Goal: Check status: Check status

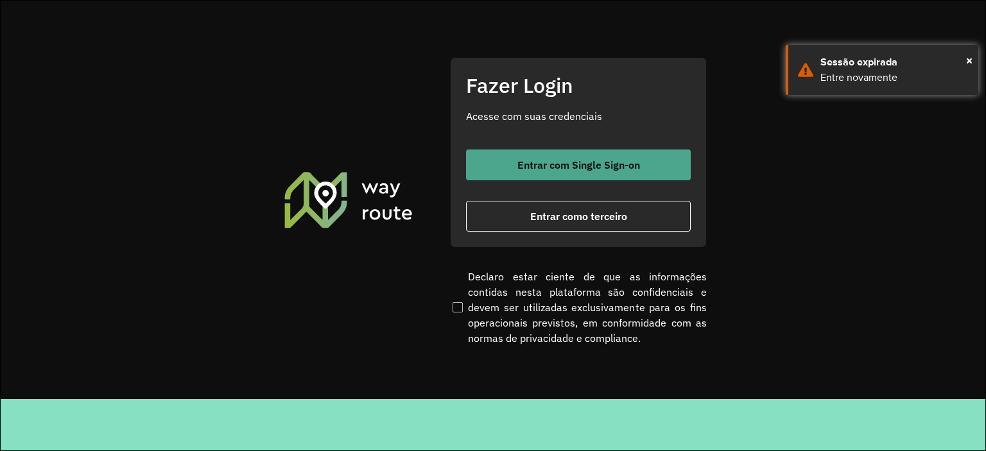
click at [547, 176] on button "Entrar com Single Sign-on" at bounding box center [578, 165] width 225 height 31
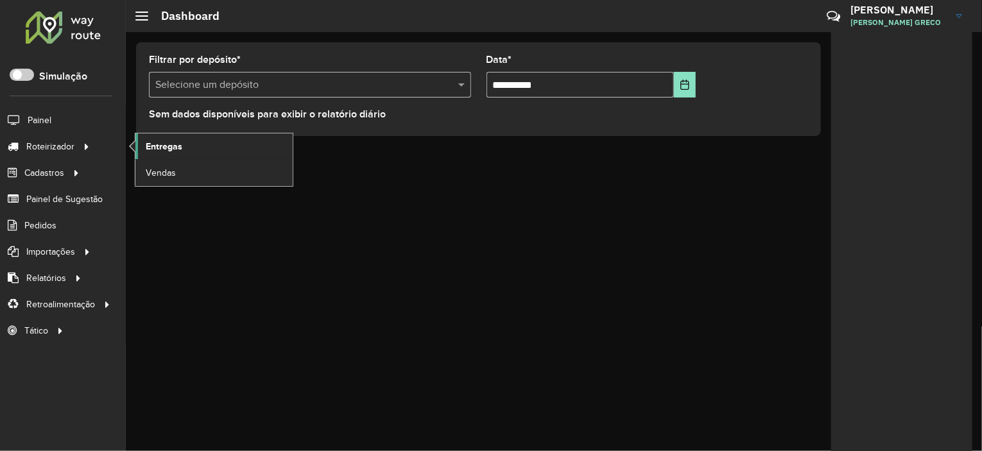
click at [189, 151] on link "Entregas" at bounding box center [213, 146] width 157 height 26
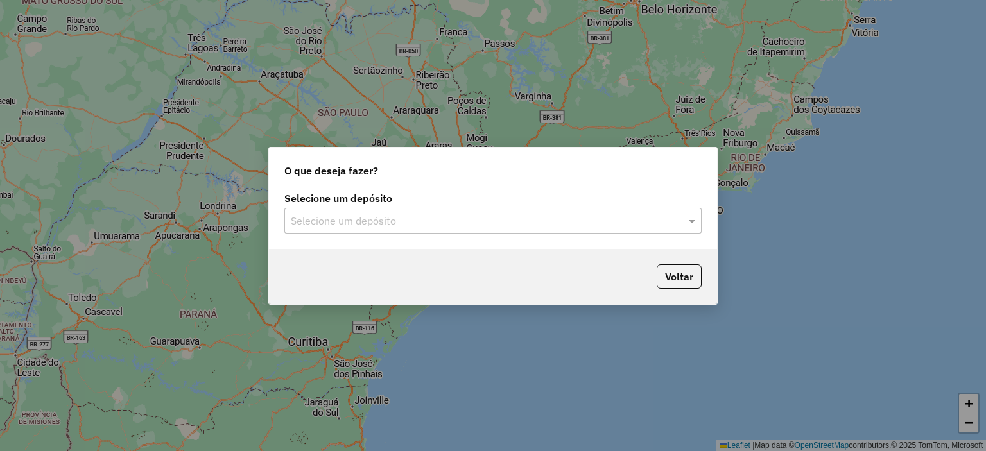
click at [412, 222] on input "text" at bounding box center [480, 221] width 379 height 15
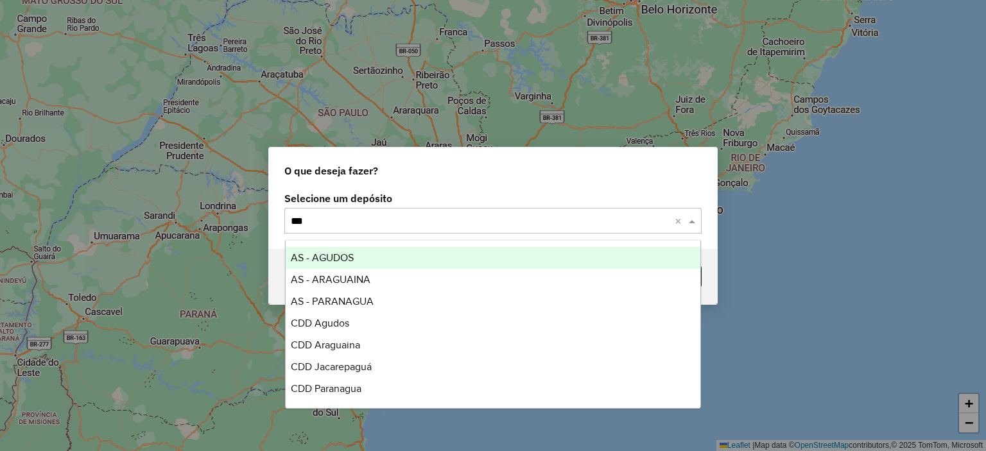
type input "****"
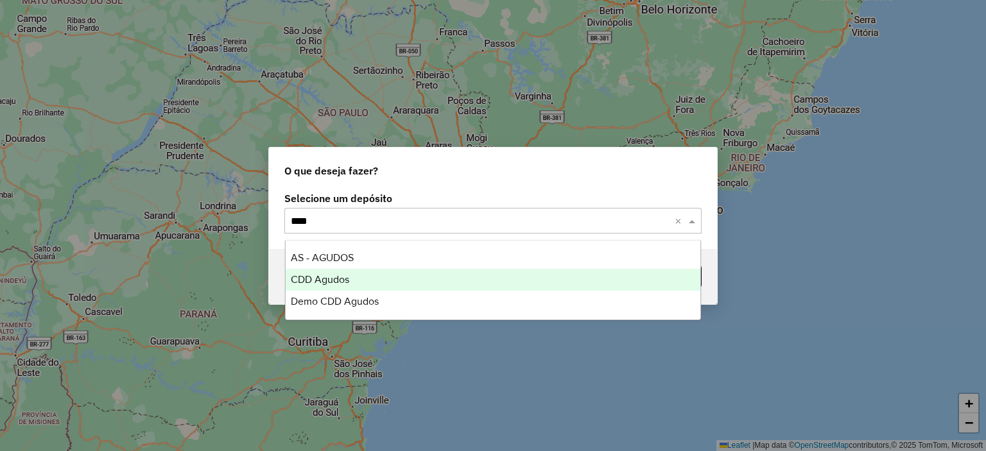
click at [320, 275] on span "CDD Agudos" at bounding box center [320, 279] width 58 height 11
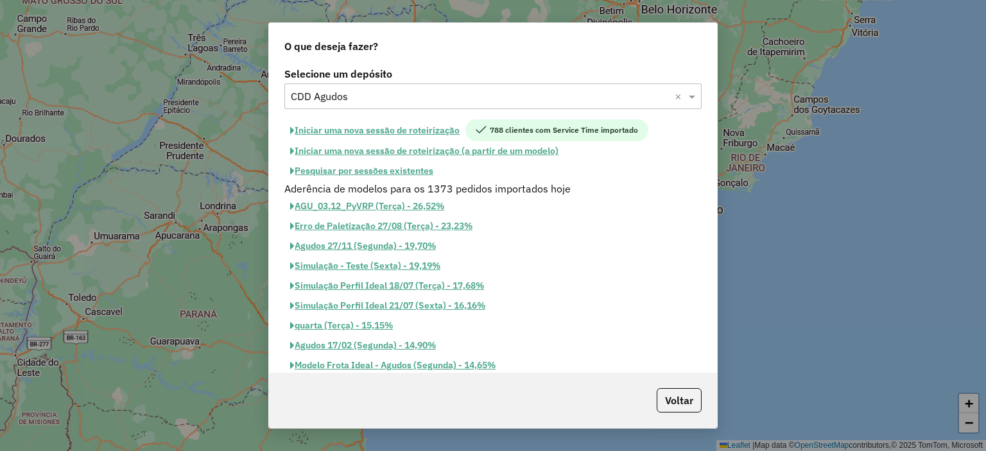
click at [375, 173] on button "Pesquisar por sessões existentes" at bounding box center [361, 171] width 155 height 20
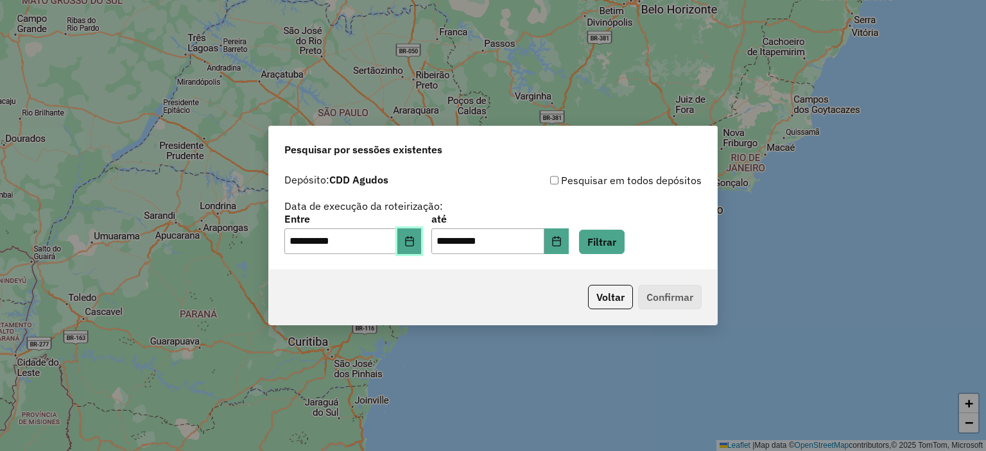
click at [412, 248] on button "Choose Date" at bounding box center [409, 241] width 24 height 26
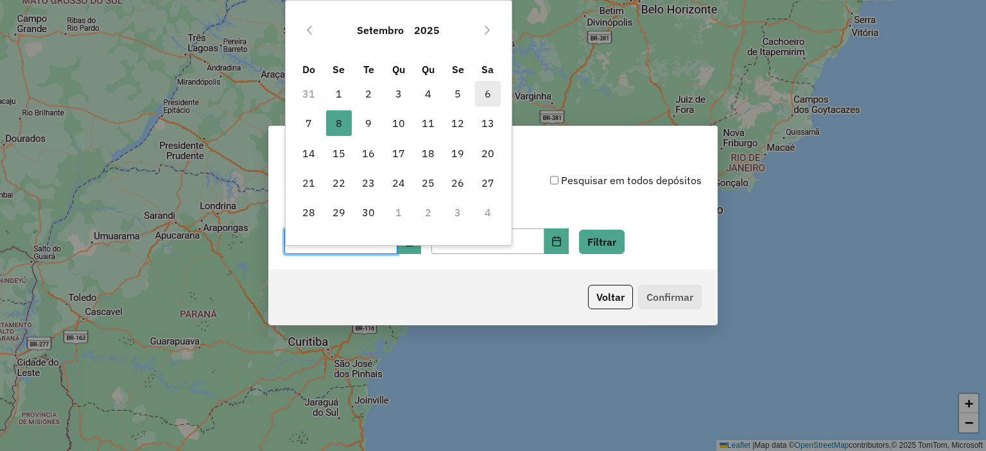
click at [482, 89] on span "6" at bounding box center [488, 94] width 26 height 26
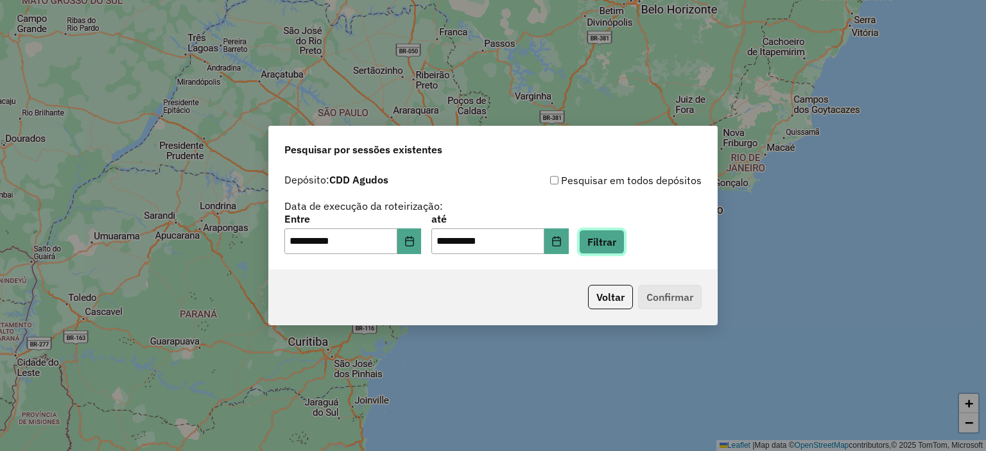
click at [610, 237] on button "Filtrar" at bounding box center [602, 242] width 46 height 24
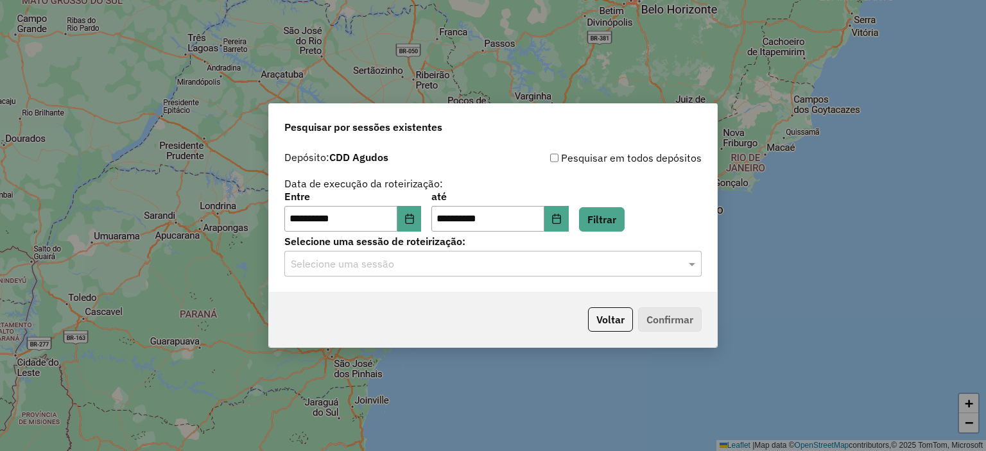
click at [452, 280] on div "**********" at bounding box center [493, 218] width 448 height 147
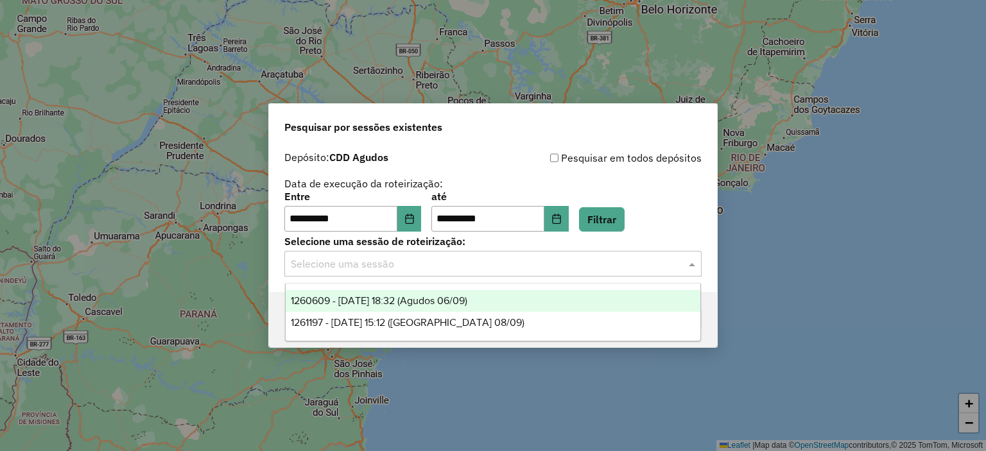
click at [439, 269] on input "text" at bounding box center [480, 264] width 379 height 15
click at [406, 307] on div "1260609 - 06/09/2025 18:32 (Agudos 06/09)" at bounding box center [493, 301] width 415 height 22
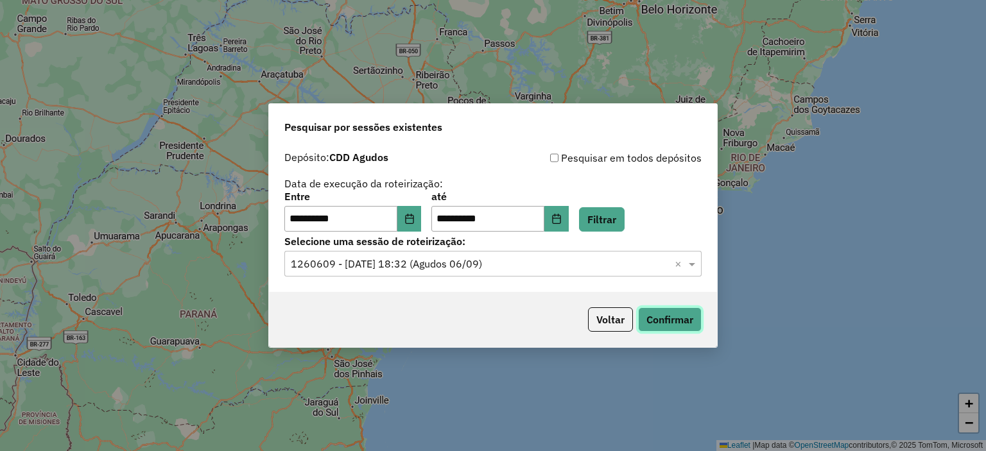
click at [662, 315] on button "Confirmar" at bounding box center [670, 319] width 64 height 24
click at [411, 218] on button "Choose Date" at bounding box center [409, 219] width 24 height 26
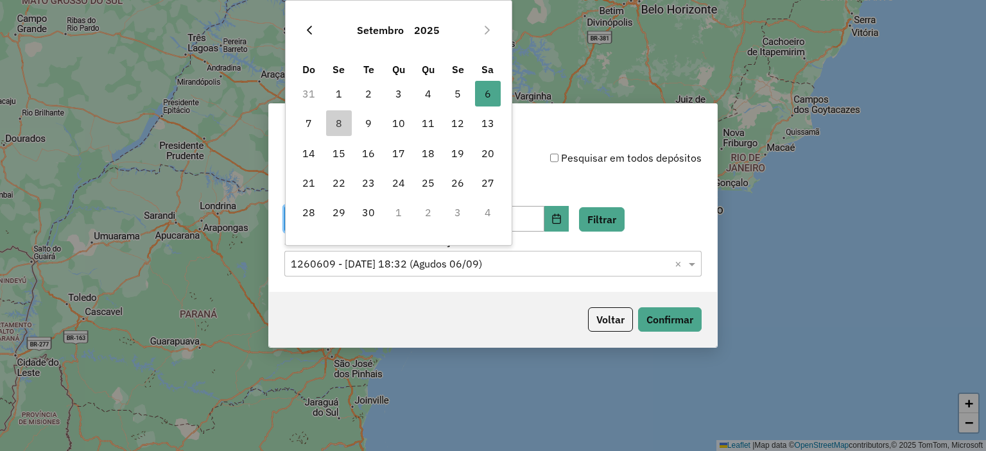
click at [309, 26] on icon "Previous Month" at bounding box center [309, 30] width 10 height 10
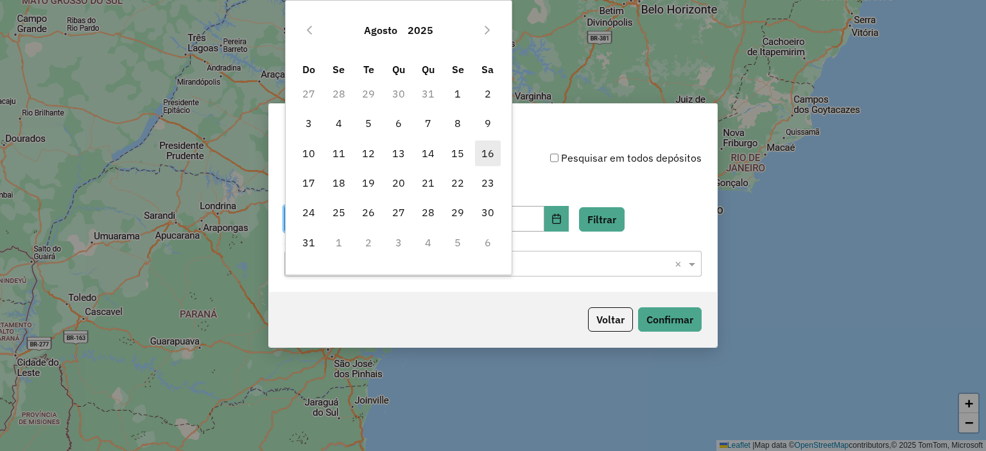
click at [490, 148] on span "16" at bounding box center [488, 154] width 26 height 26
type input "**********"
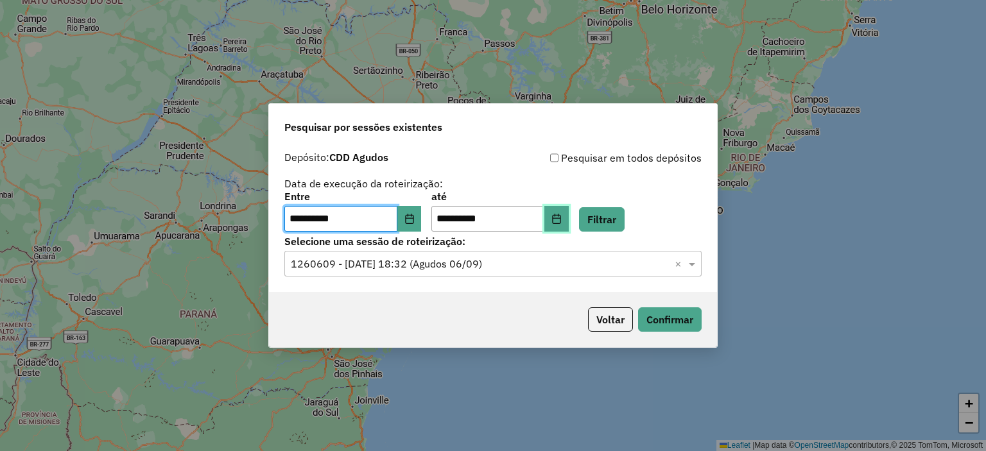
click at [567, 212] on button "Choose Date" at bounding box center [556, 219] width 24 height 26
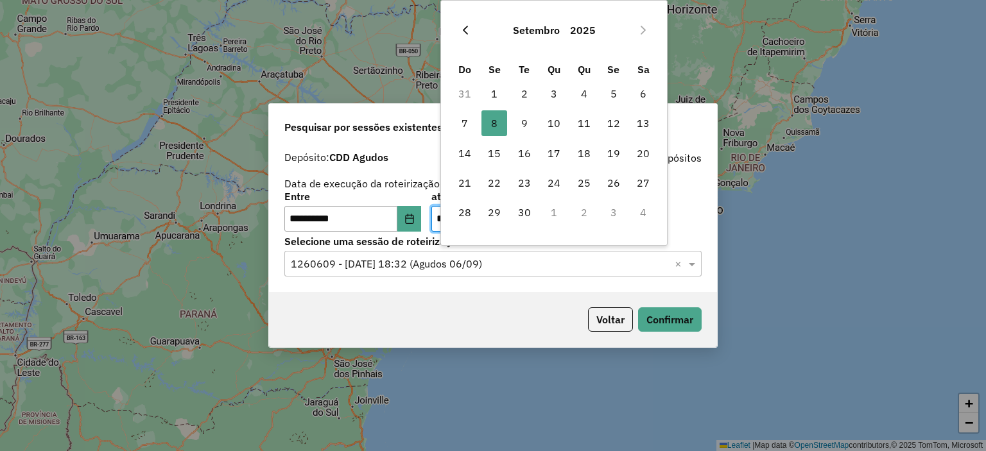
click at [460, 26] on icon "Previous Month" at bounding box center [465, 30] width 10 height 10
click at [644, 156] on span "16" at bounding box center [643, 154] width 26 height 26
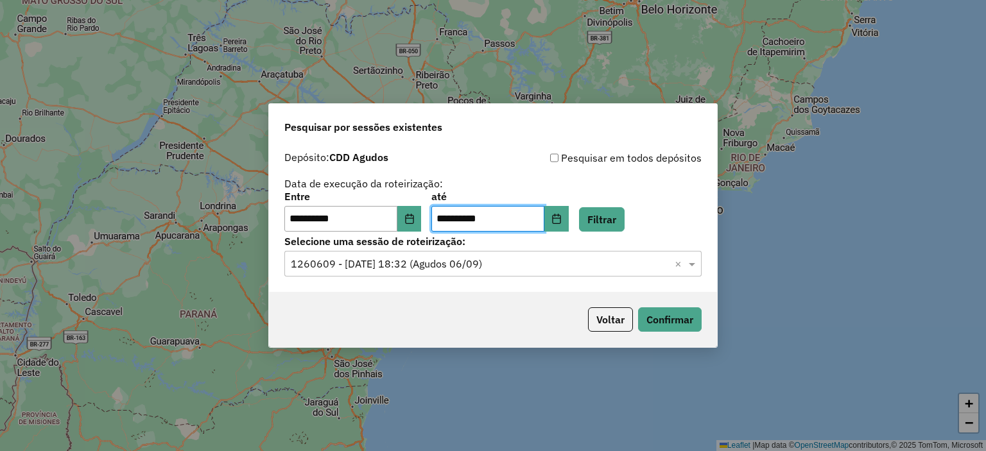
click at [642, 218] on div "**********" at bounding box center [492, 212] width 417 height 40
click at [624, 223] on button "Filtrar" at bounding box center [602, 219] width 46 height 24
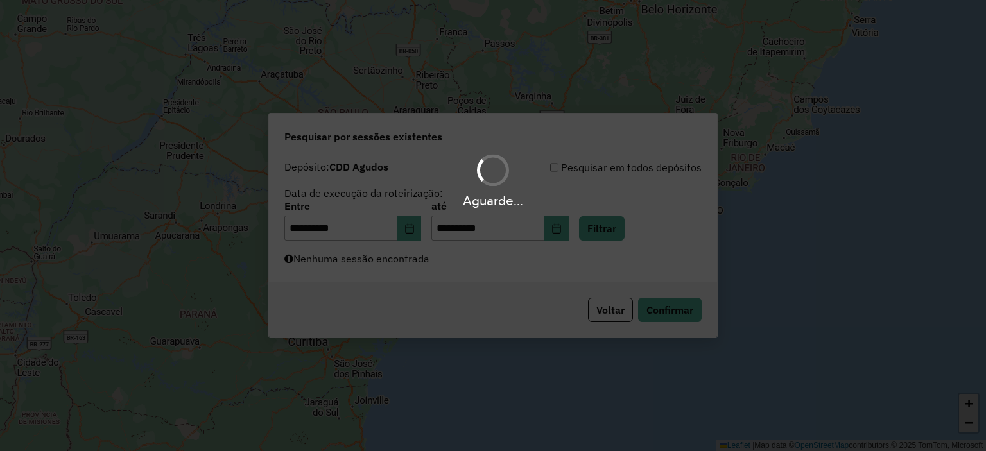
click at [462, 273] on div "Aguarde..." at bounding box center [493, 225] width 986 height 451
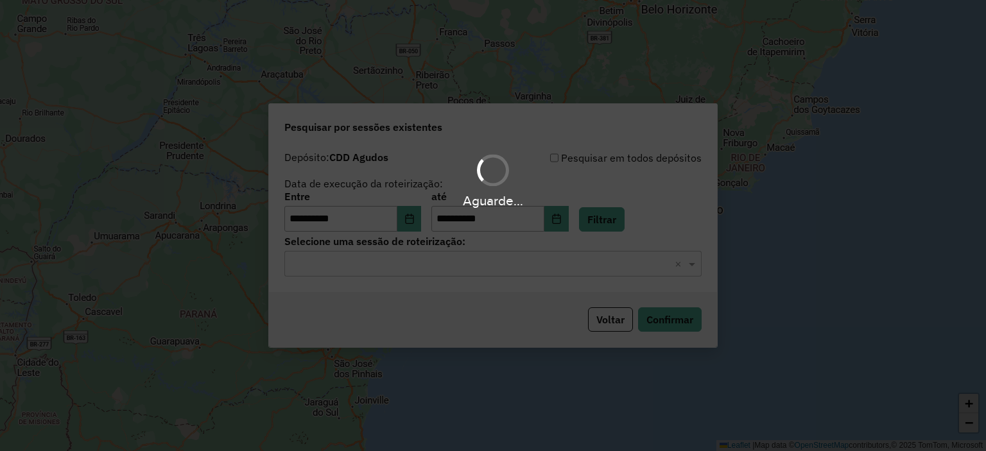
click at [460, 271] on div "Aguarde..." at bounding box center [493, 225] width 986 height 451
click at [460, 271] on input "text" at bounding box center [480, 264] width 379 height 15
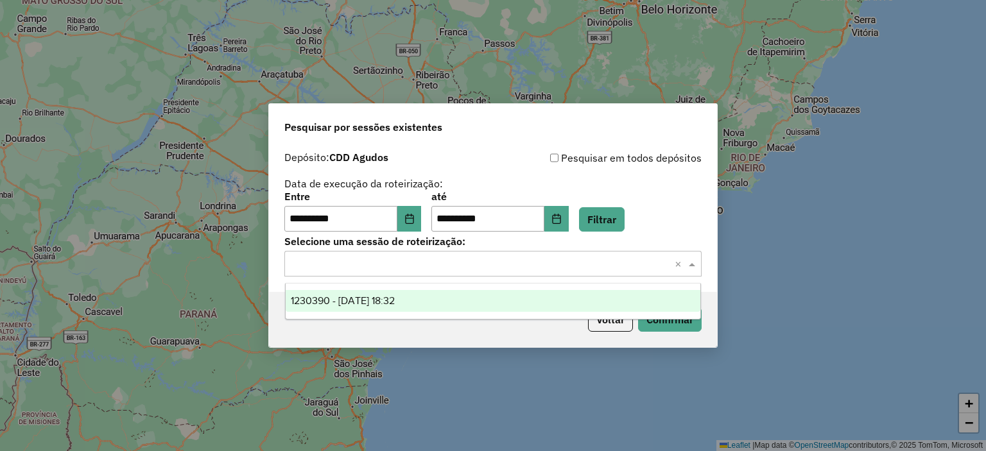
click at [439, 299] on div "1230390 - 16/08/2025 18:32" at bounding box center [493, 301] width 415 height 22
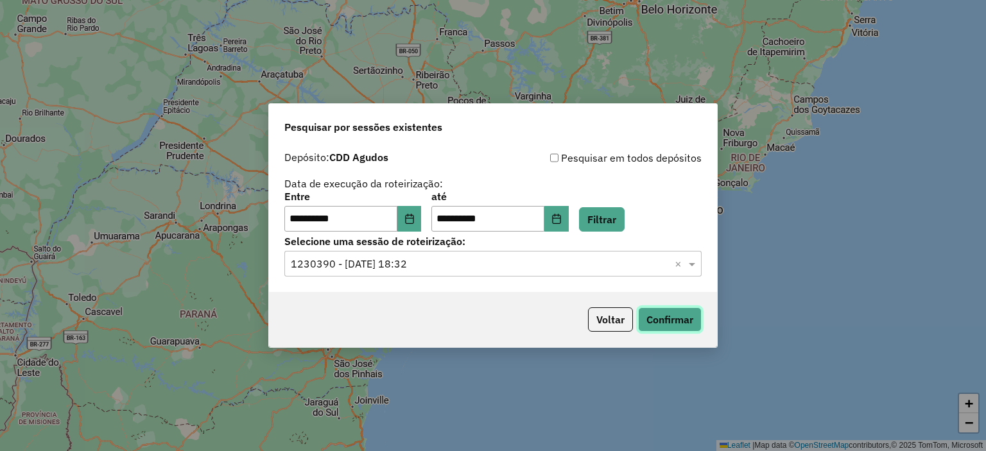
click at [678, 327] on button "Confirmar" at bounding box center [670, 319] width 64 height 24
click at [561, 223] on icon "Choose Date" at bounding box center [556, 219] width 10 height 10
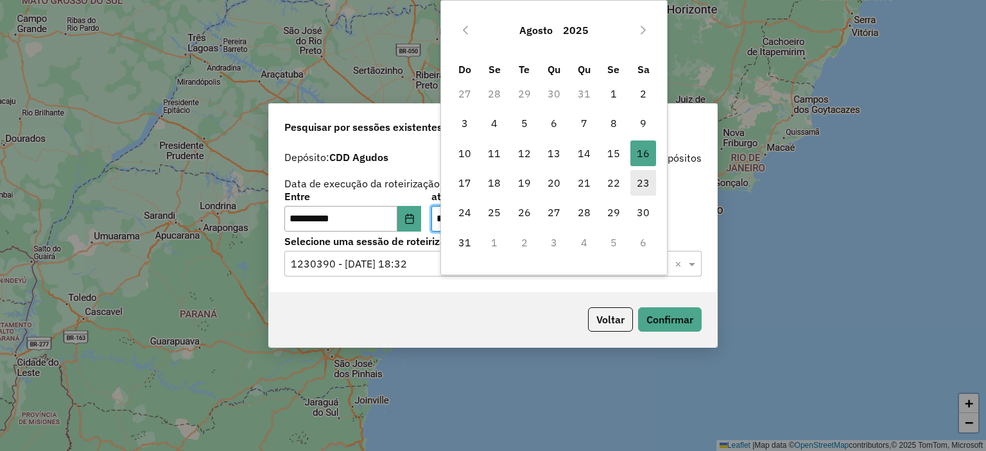
click at [637, 180] on span "23" at bounding box center [643, 183] width 26 height 26
type input "**********"
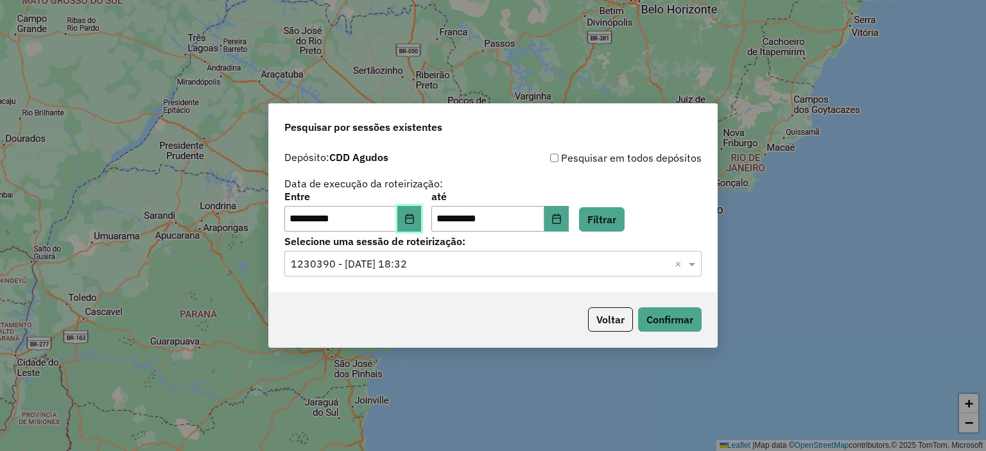
click at [420, 208] on button "Choose Date" at bounding box center [409, 219] width 24 height 26
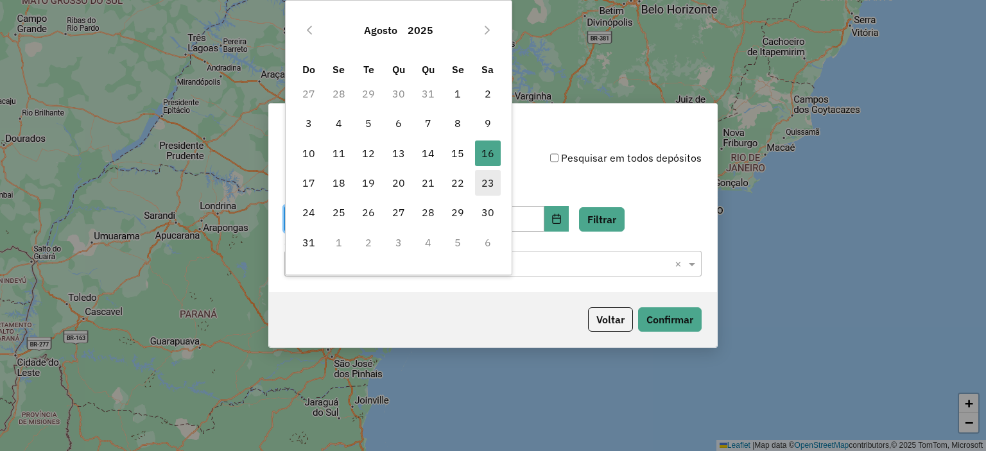
click at [483, 181] on span "23" at bounding box center [488, 183] width 26 height 26
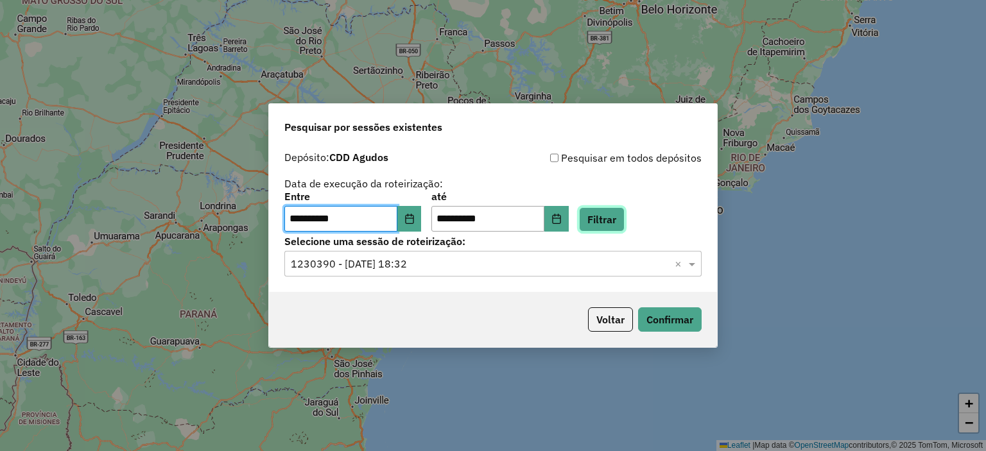
click at [607, 219] on button "Filtrar" at bounding box center [602, 219] width 46 height 24
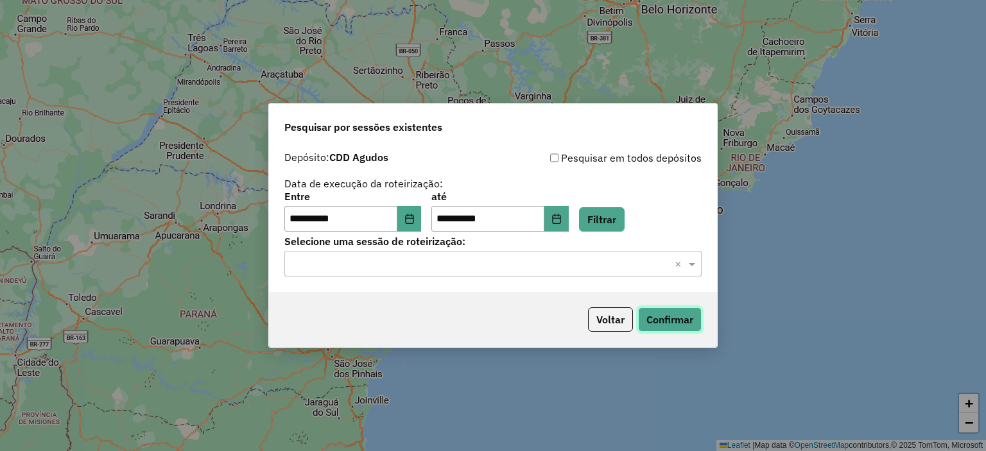
click at [669, 316] on button "Confirmar" at bounding box center [670, 319] width 64 height 24
click at [413, 220] on icon "Choose Date" at bounding box center [409, 219] width 8 height 10
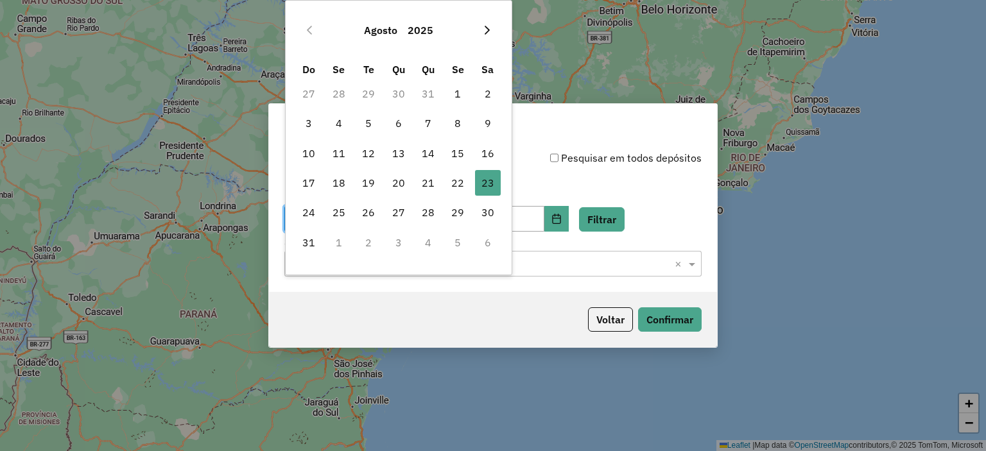
click at [484, 26] on icon "Next Month" at bounding box center [487, 30] width 10 height 10
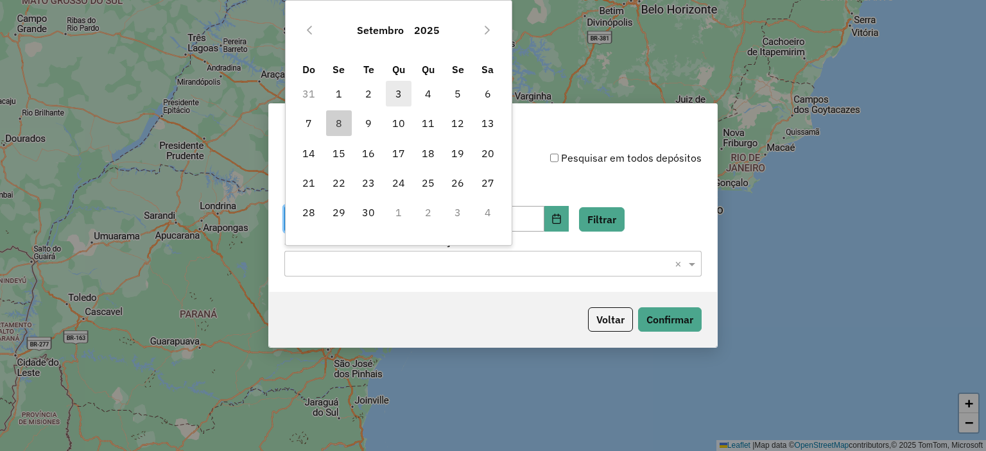
click at [402, 94] on span "3" at bounding box center [399, 94] width 26 height 26
type input "**********"
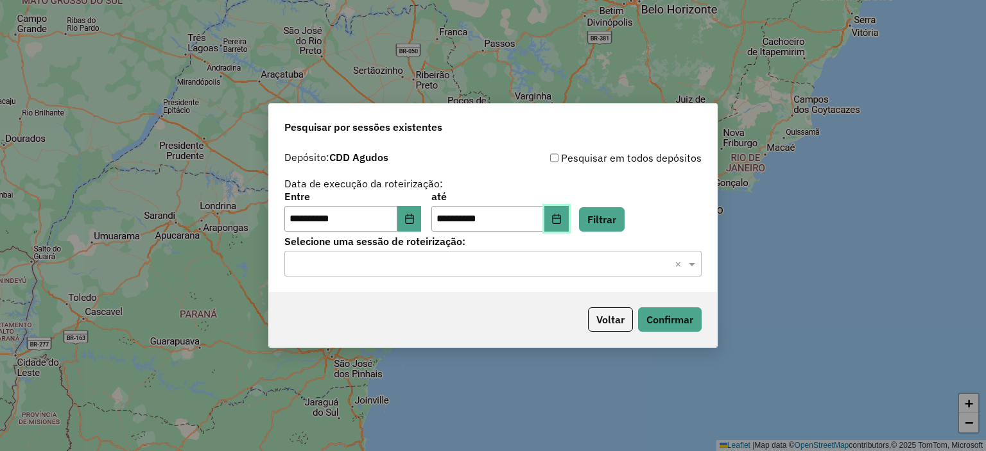
click at [565, 219] on button "Choose Date" at bounding box center [556, 219] width 24 height 26
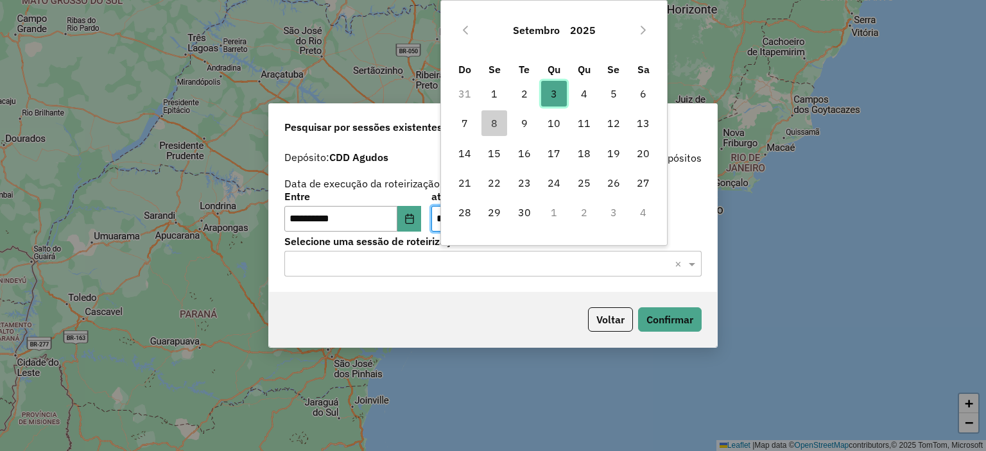
click at [549, 94] on span "3" at bounding box center [554, 94] width 26 height 26
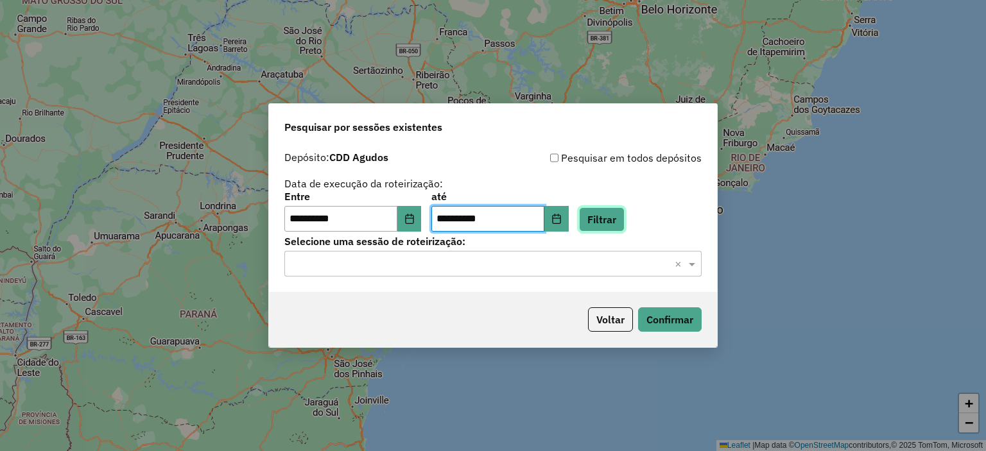
click at [605, 219] on button "Filtrar" at bounding box center [602, 219] width 46 height 24
click at [507, 270] on hb-app "**********" at bounding box center [493, 225] width 986 height 451
click at [507, 270] on input "text" at bounding box center [480, 264] width 379 height 15
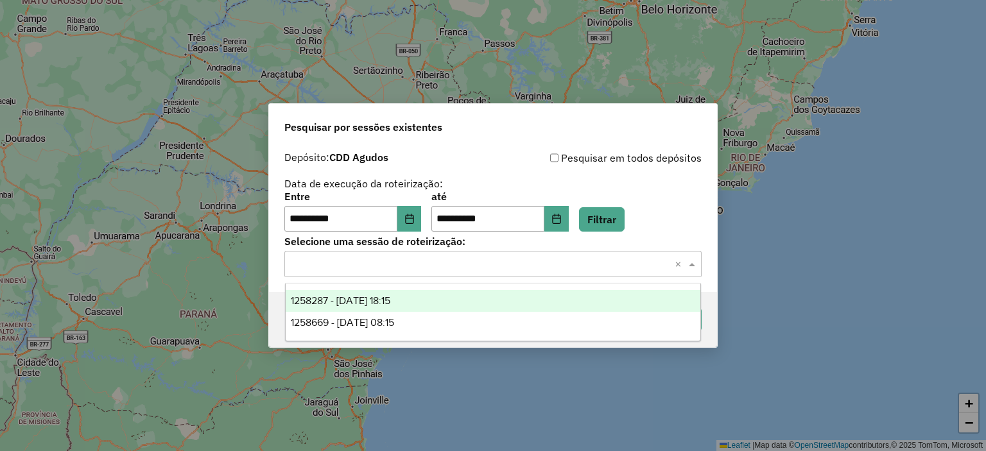
click at [443, 262] on input "text" at bounding box center [480, 264] width 379 height 15
click at [395, 310] on div "1258287 - 03/09/2025 18:15" at bounding box center [493, 301] width 415 height 22
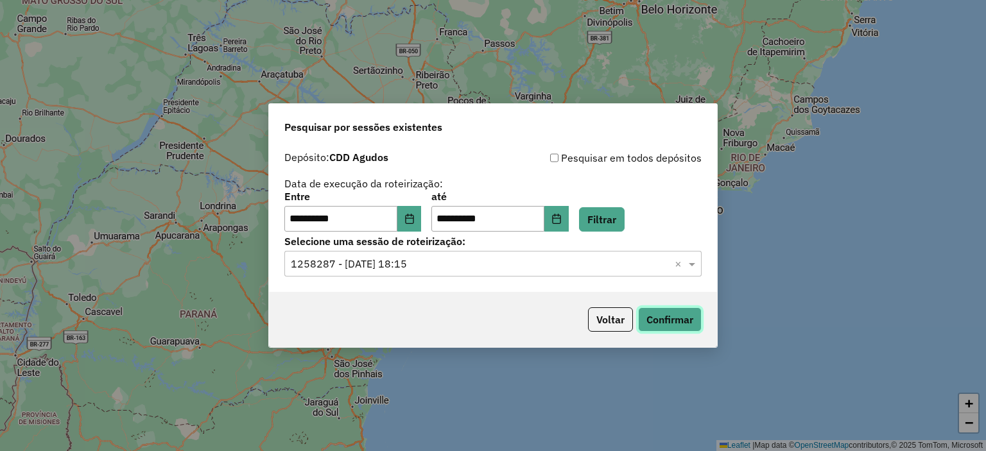
click at [650, 320] on button "Confirmar" at bounding box center [670, 319] width 64 height 24
click at [432, 274] on div "Selecione uma sessão × 1258287 - 03/09/2025 18:15 ×" at bounding box center [492, 264] width 417 height 26
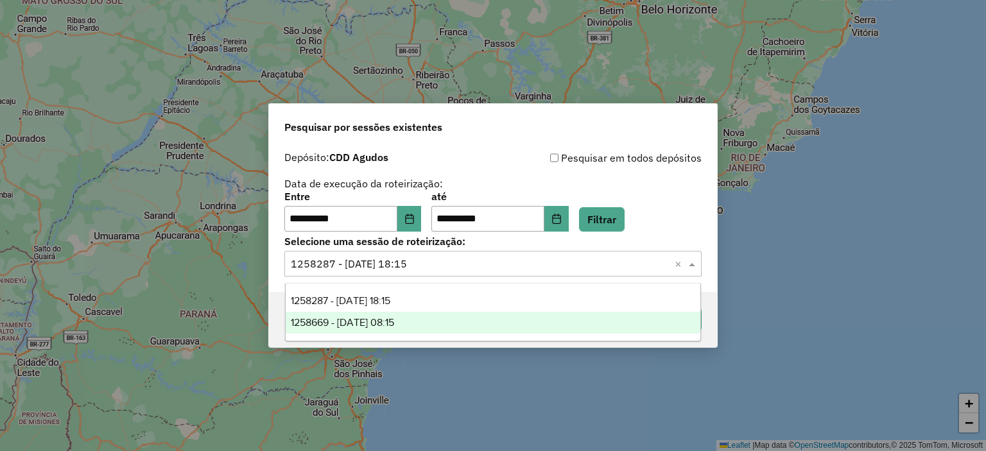
click at [394, 328] on span "1258669 - 03/09/2025 08:15" at bounding box center [342, 322] width 103 height 11
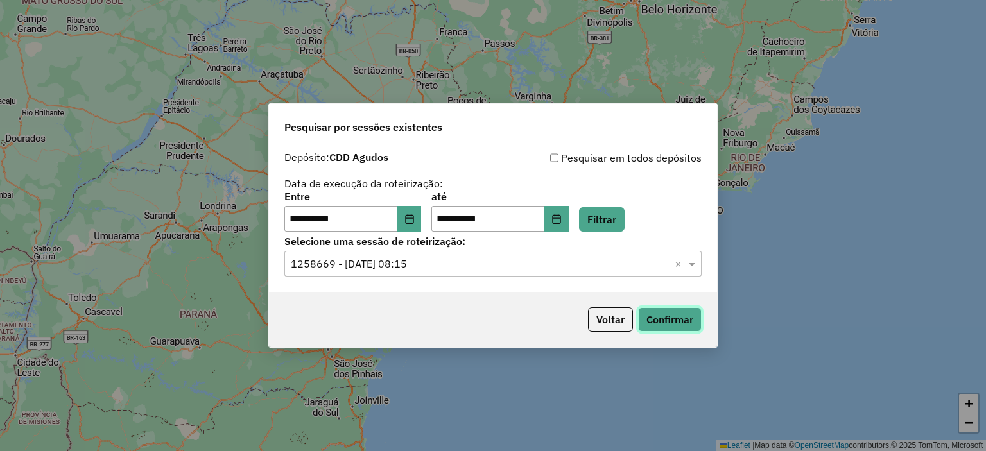
click at [677, 320] on button "Confirmar" at bounding box center [670, 319] width 64 height 24
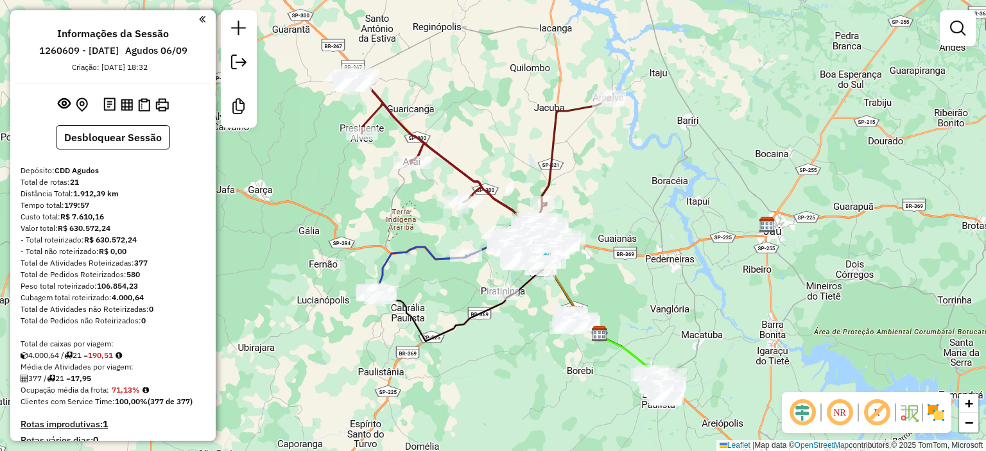
drag, startPoint x: 379, startPoint y: 234, endPoint x: 485, endPoint y: 341, distance: 151.1
click at [485, 341] on div "Janela de atendimento Grade de atendimento Capacidade Transportadoras Veículos …" at bounding box center [493, 225] width 986 height 451
click at [840, 420] on em at bounding box center [839, 412] width 31 height 31
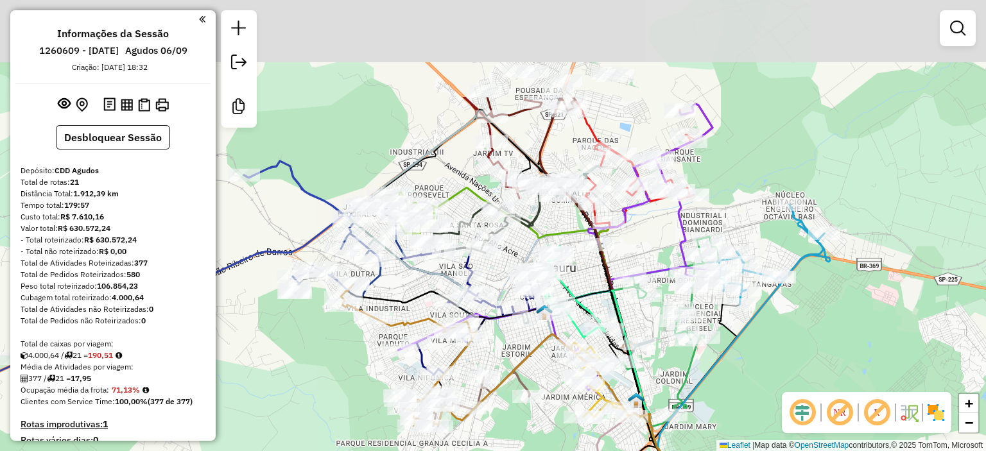
drag, startPoint x: 443, startPoint y: 139, endPoint x: 443, endPoint y: 281, distance: 141.8
click at [443, 281] on icon at bounding box center [491, 263] width 296 height 307
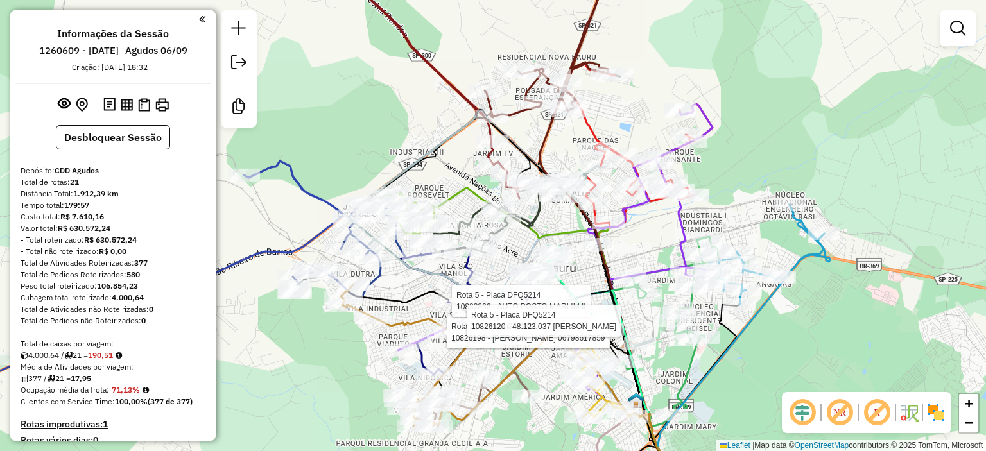
click at [318, 366] on div "Rota 21 - Placa GIV5211 10826198 - AKIRA YAMASHITA 06798617859 Rota 5 - Placa D…" at bounding box center [493, 225] width 986 height 451
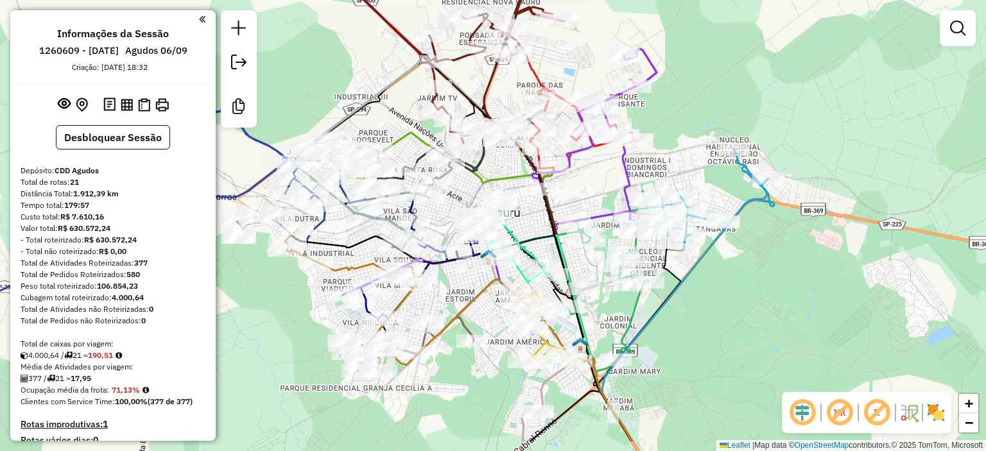
drag, startPoint x: 433, startPoint y: 152, endPoint x: 378, endPoint y: 96, distance: 79.0
click at [378, 96] on icon at bounding box center [435, 208] width 296 height 307
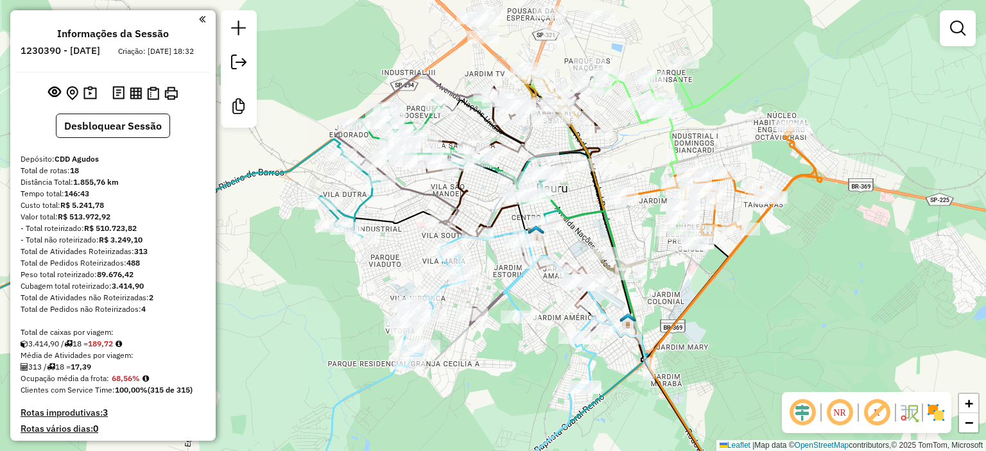
drag, startPoint x: 662, startPoint y: 78, endPoint x: 574, endPoint y: 196, distance: 147.7
click at [574, 196] on div "Janela de atendimento Grade de atendimento Capacidade Transportadoras Veículos …" at bounding box center [493, 225] width 986 height 451
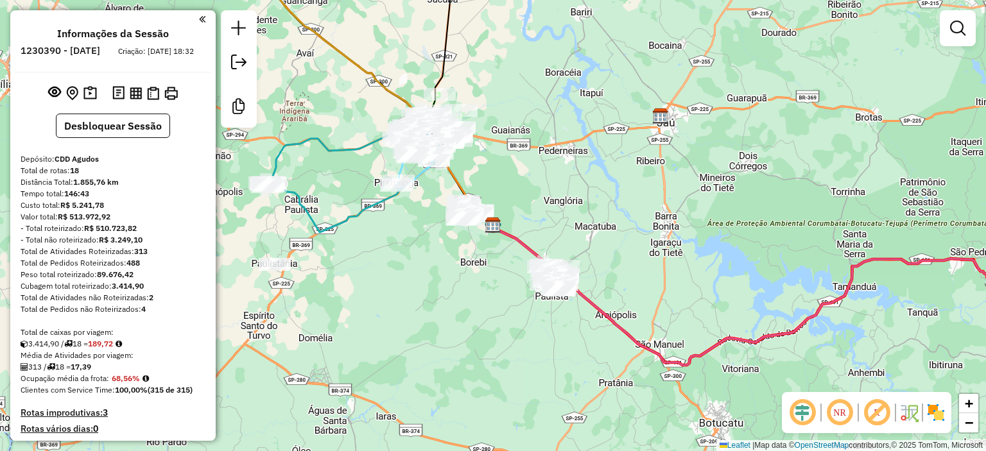
drag, startPoint x: 401, startPoint y: 269, endPoint x: 394, endPoint y: 214, distance: 55.0
click at [401, 269] on div "Janela de atendimento Grade de atendimento Capacidade Transportadoras Veículos …" at bounding box center [493, 225] width 986 height 451
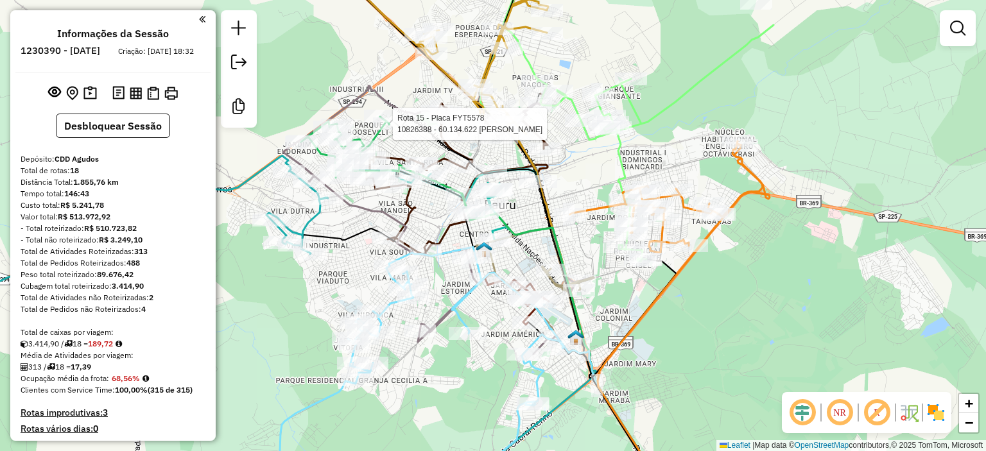
drag, startPoint x: 465, startPoint y: 89, endPoint x: 395, endPoint y: 131, distance: 82.3
click at [395, 130] on div at bounding box center [389, 123] width 32 height 13
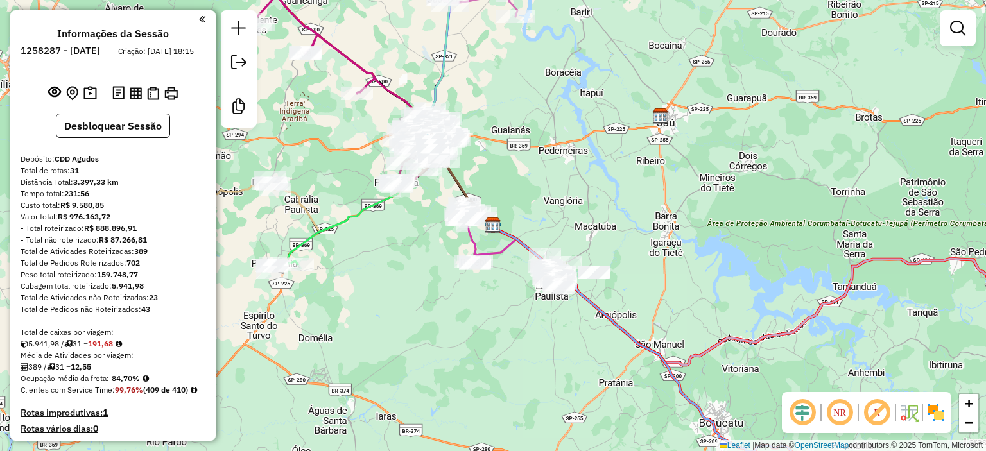
click at [844, 420] on em at bounding box center [839, 412] width 31 height 31
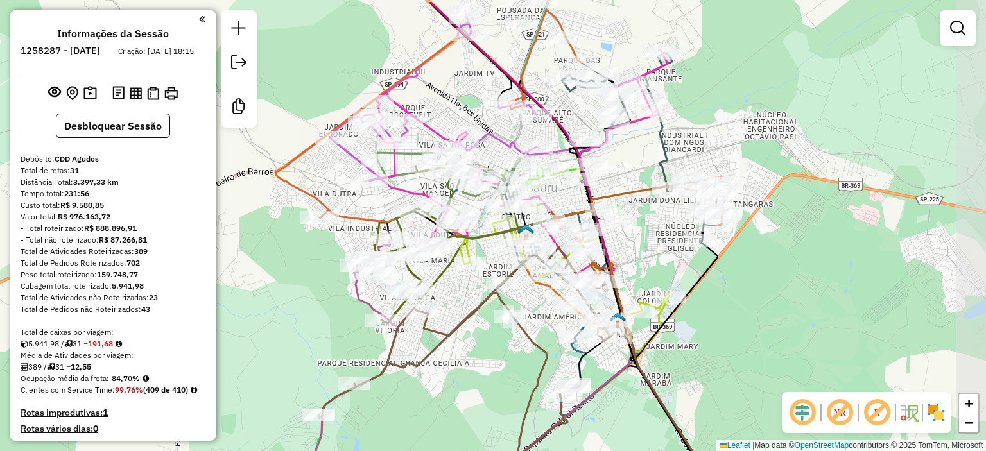
drag, startPoint x: 383, startPoint y: 209, endPoint x: 316, endPoint y: 243, distance: 75.5
click at [303, 254] on div "Janela de atendimento Grade de atendimento Capacidade Transportadoras Veículos …" at bounding box center [493, 225] width 986 height 451
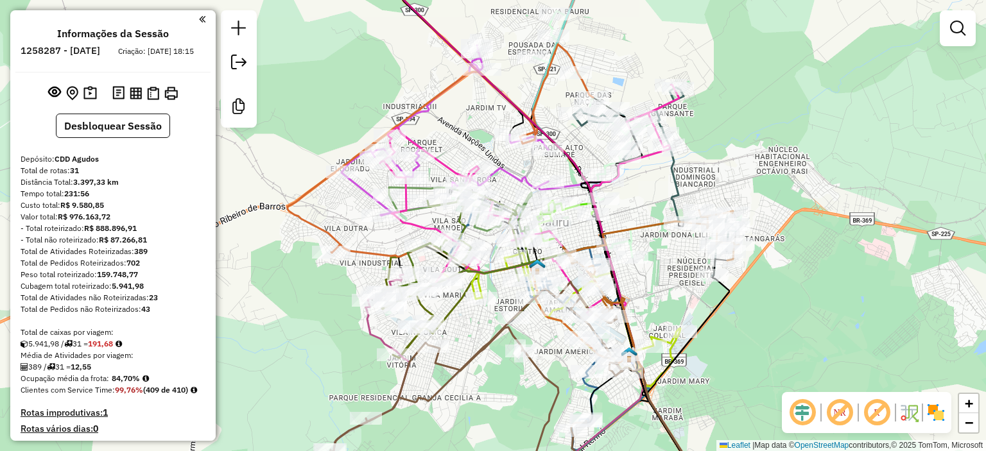
drag, startPoint x: 357, startPoint y: 46, endPoint x: 367, endPoint y: 79, distance: 34.7
click at [367, 79] on div "Janela de atendimento Grade de atendimento Capacidade Transportadoras Veículos …" at bounding box center [493, 225] width 986 height 451
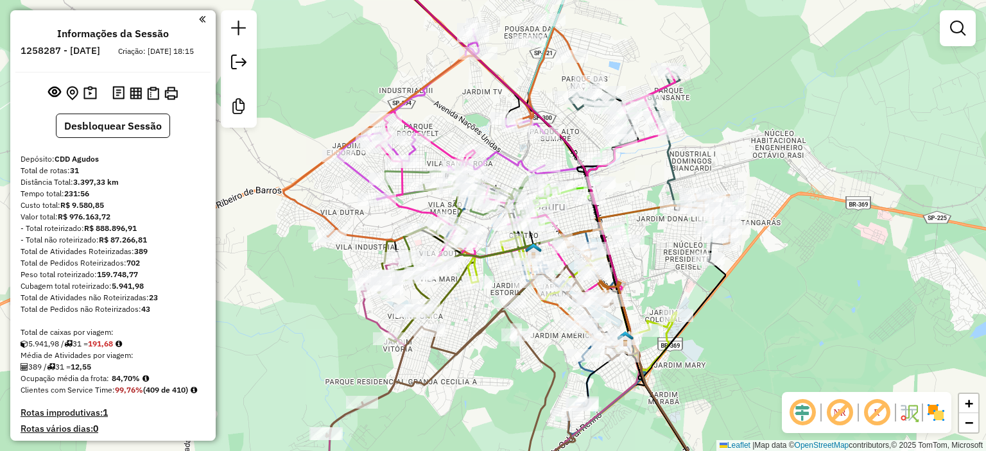
drag, startPoint x: 900, startPoint y: 275, endPoint x: 897, endPoint y: 261, distance: 15.0
click at [897, 261] on div "Janela de atendimento Grade de atendimento Capacidade Transportadoras Veículos …" at bounding box center [493, 225] width 986 height 451
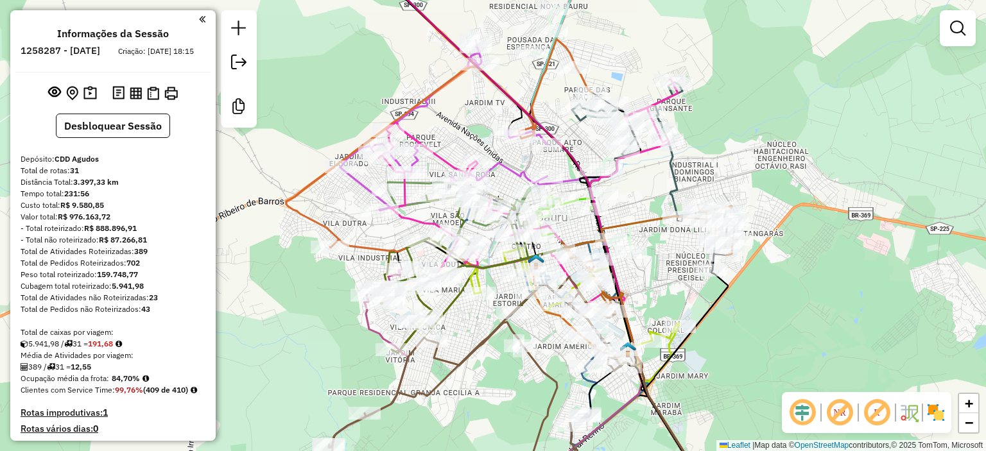
drag, startPoint x: 793, startPoint y: 316, endPoint x: 794, endPoint y: 325, distance: 9.1
click at [795, 327] on div "Janela de atendimento Grade de atendimento Capacidade Transportadoras Veículos …" at bounding box center [493, 225] width 986 height 451
click at [201, 21] on em at bounding box center [202, 19] width 6 height 12
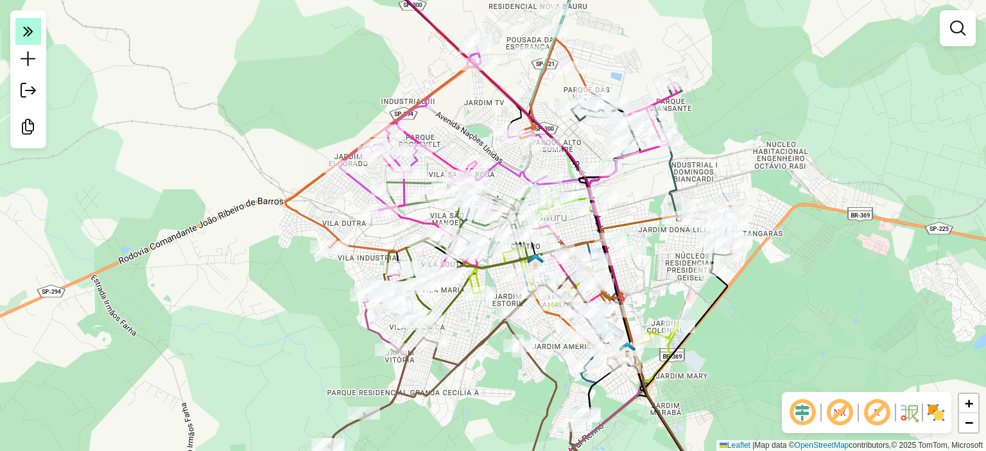
click at [30, 30] on icon at bounding box center [28, 31] width 10 height 18
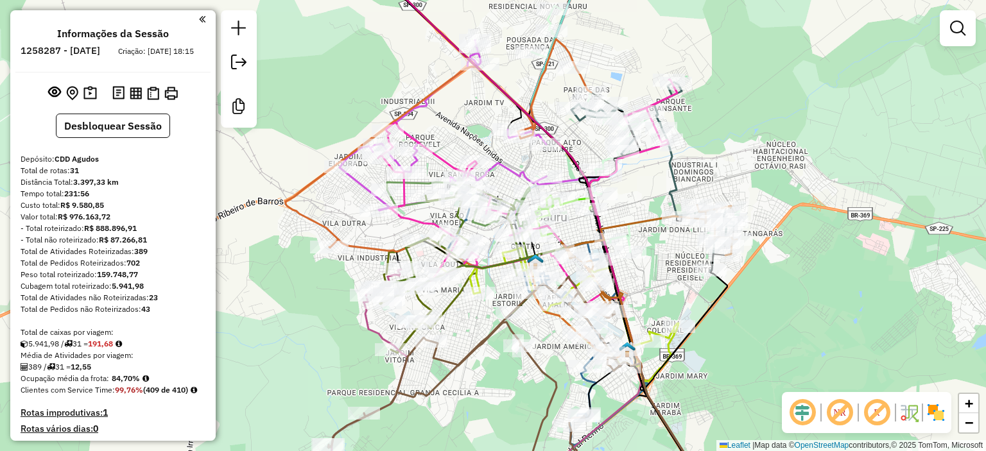
click at [199, 17] on em at bounding box center [202, 19] width 6 height 12
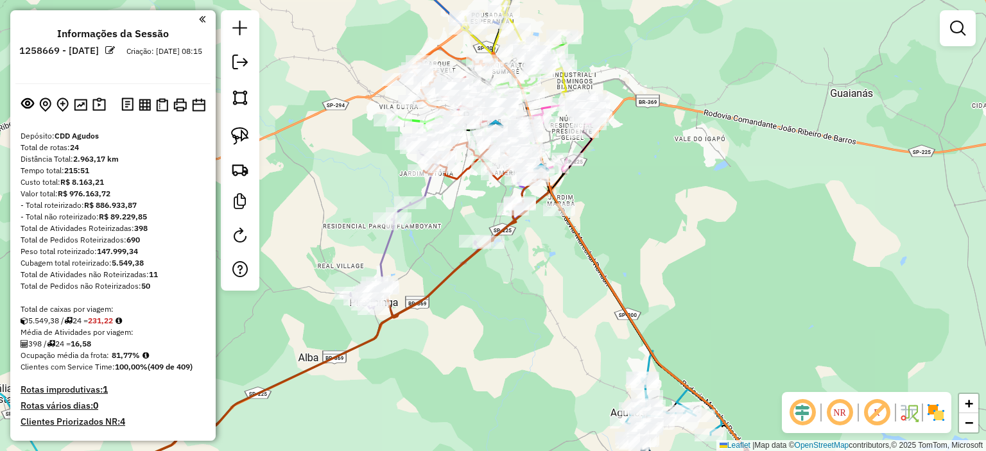
click at [829, 406] on em at bounding box center [839, 412] width 31 height 31
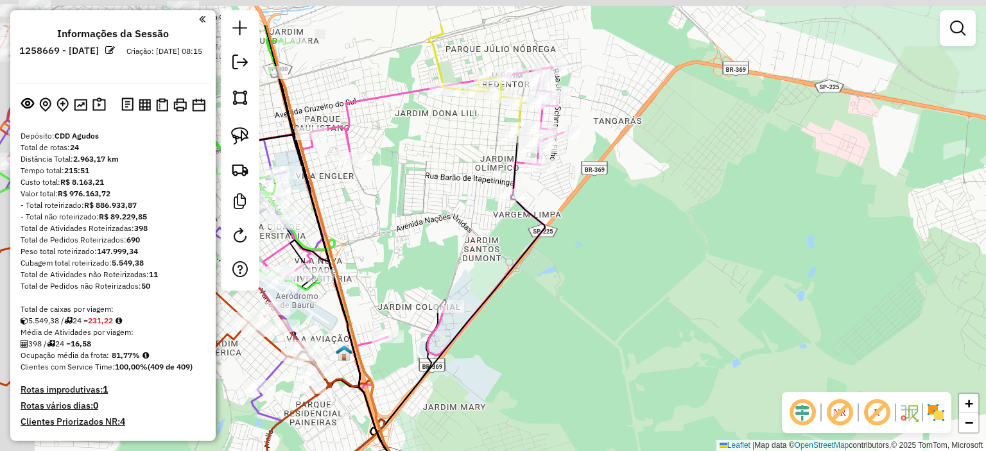
drag, startPoint x: 555, startPoint y: 154, endPoint x: 789, endPoint y: 274, distance: 262.6
click at [788, 275] on div "Janela de atendimento Grade de atendimento Capacidade Transportadoras Veículos …" at bounding box center [493, 225] width 986 height 451
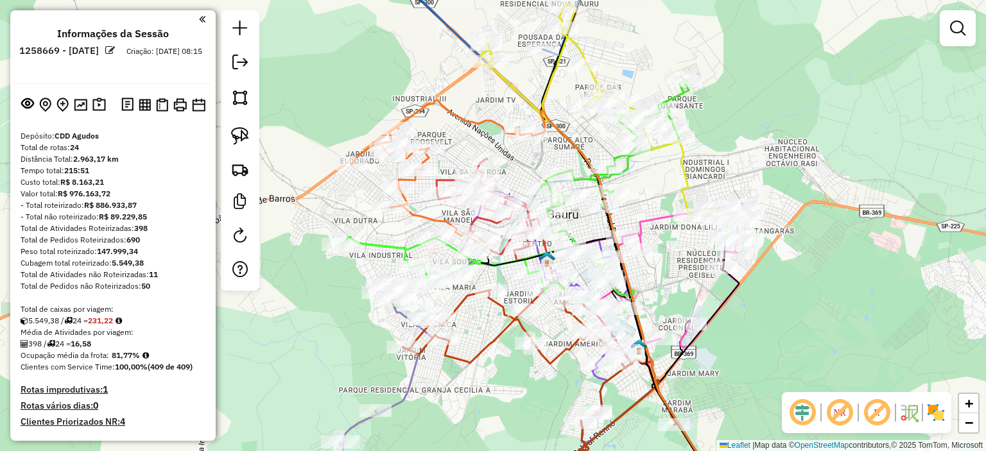
click at [200, 19] on em at bounding box center [202, 19] width 6 height 12
